Goal: Use online tool/utility: Utilize a website feature to perform a specific function

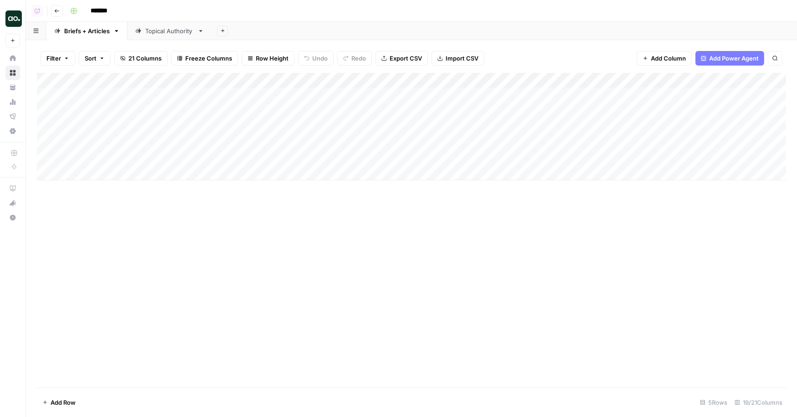
scroll to position [0, 873]
click at [757, 78] on span "Add Column" at bounding box center [766, 81] width 32 height 8
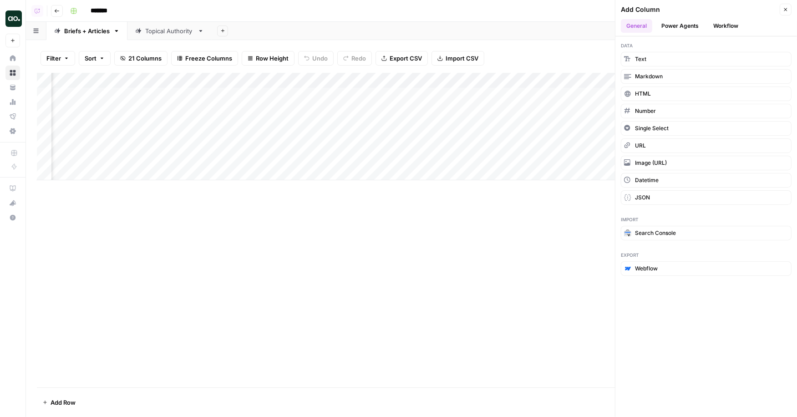
click at [674, 20] on button "Power Agents" at bounding box center [680, 26] width 48 height 14
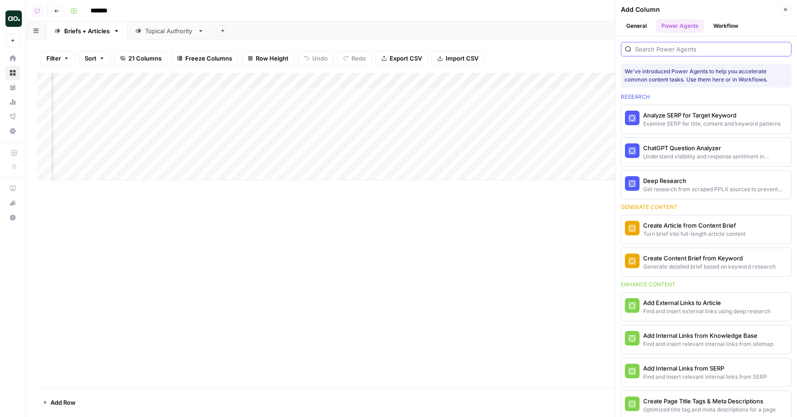
click at [661, 45] on input "search" at bounding box center [711, 49] width 153 height 9
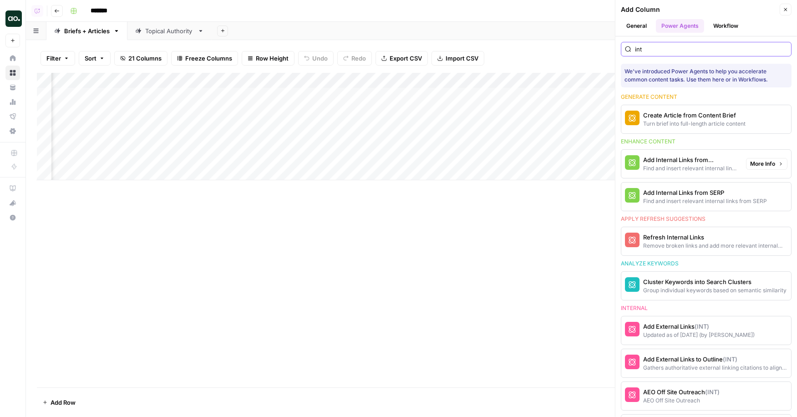
type input "int"
click at [698, 164] on div "Find and insert relevant internal links from sitemap" at bounding box center [691, 168] width 96 height 8
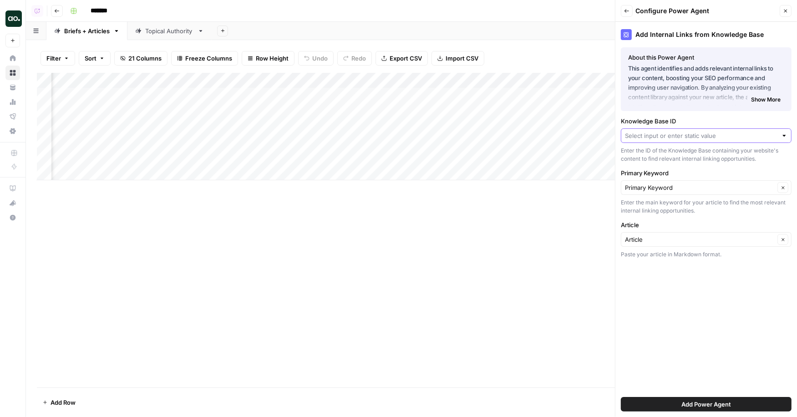
click at [673, 136] on input "Knowledge Base ID" at bounding box center [701, 135] width 153 height 9
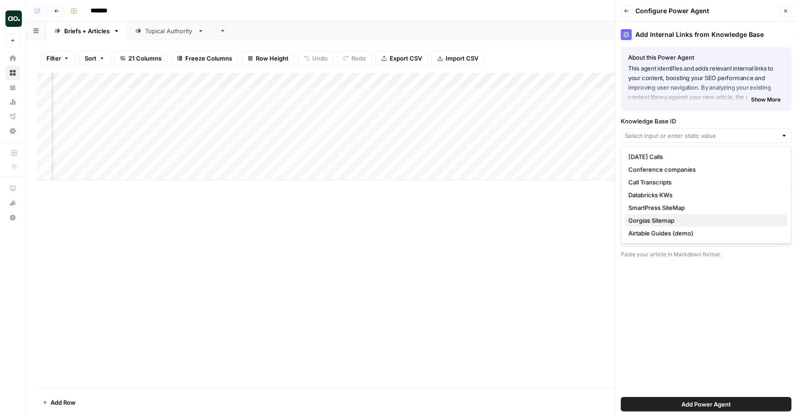
click at [672, 217] on span "Gorgias Sitemap" at bounding box center [705, 220] width 152 height 9
type input "Gorgias Sitemap"
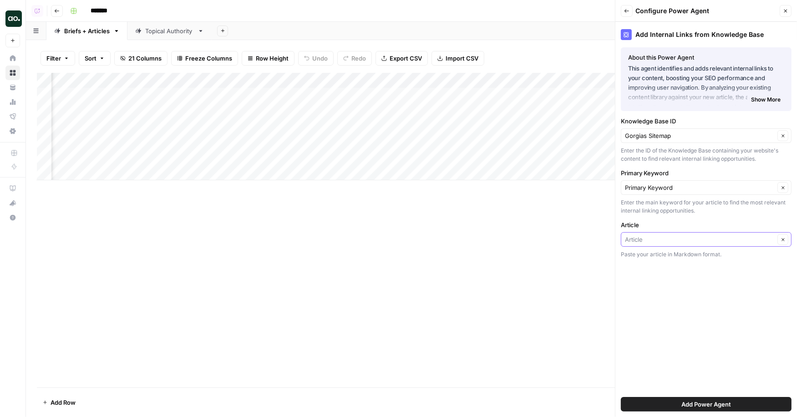
click at [663, 235] on input "Article" at bounding box center [700, 239] width 150 height 9
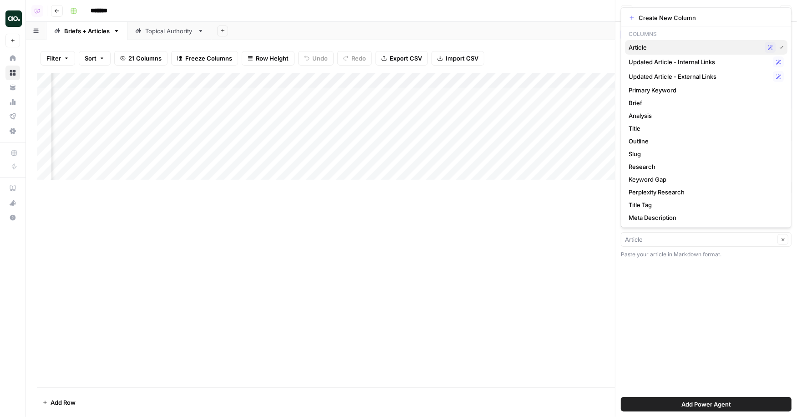
click at [688, 47] on span "Article" at bounding box center [695, 47] width 133 height 9
type input "Article"
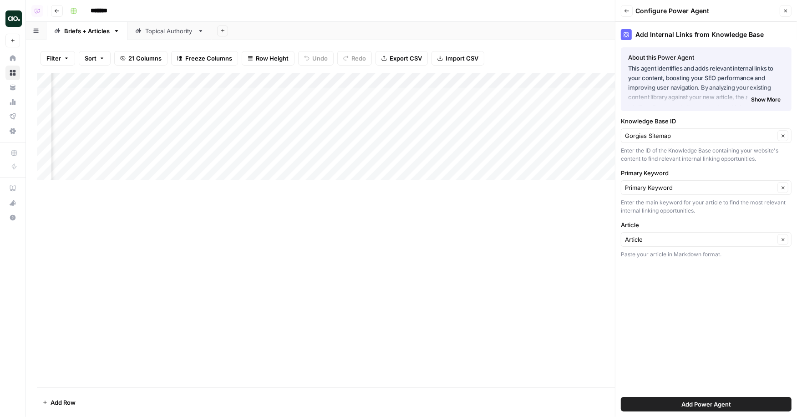
click at [700, 408] on span "Add Power Agent" at bounding box center [707, 404] width 50 height 9
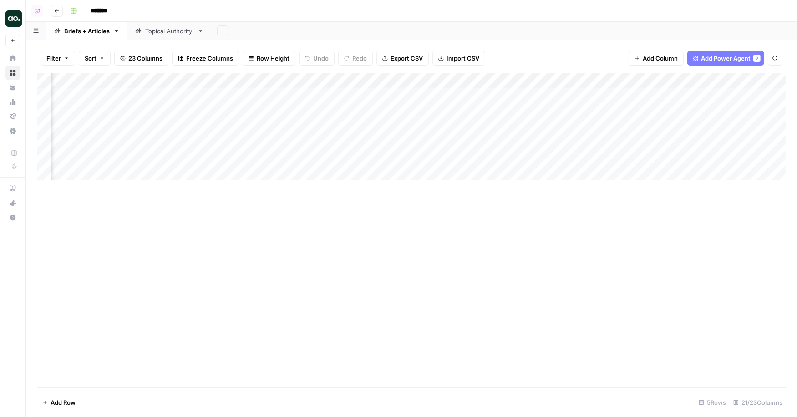
scroll to position [0, 973]
click at [679, 97] on div "Add Column" at bounding box center [412, 126] width 750 height 107
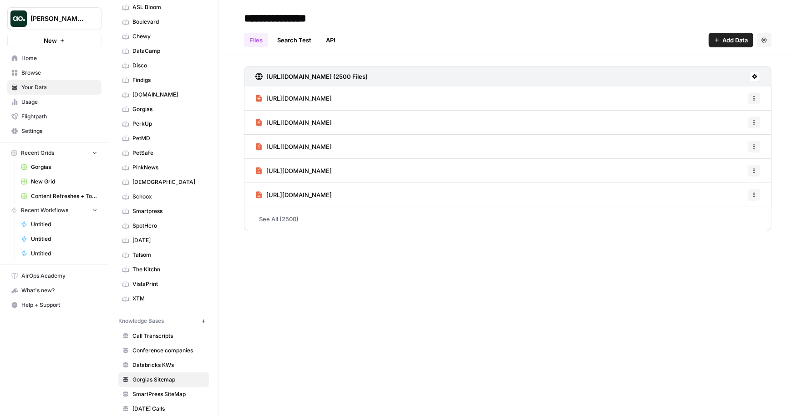
scroll to position [62, 0]
